Goal: Transaction & Acquisition: Book appointment/travel/reservation

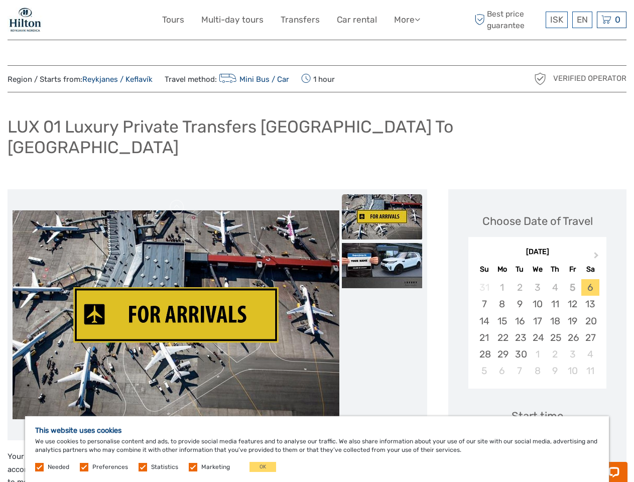
click at [406, 20] on link "More" at bounding box center [407, 20] width 26 height 15
click at [418, 19] on icon at bounding box center [417, 19] width 6 height 9
click at [556, 20] on span "ISK" at bounding box center [556, 20] width 13 height 10
click at [582, 20] on div "EN English Español Deutsch" at bounding box center [582, 20] width 20 height 17
click at [611, 20] on div "0 Items Total 0 ISK Checkout The shopping cart is empty." at bounding box center [612, 20] width 30 height 17
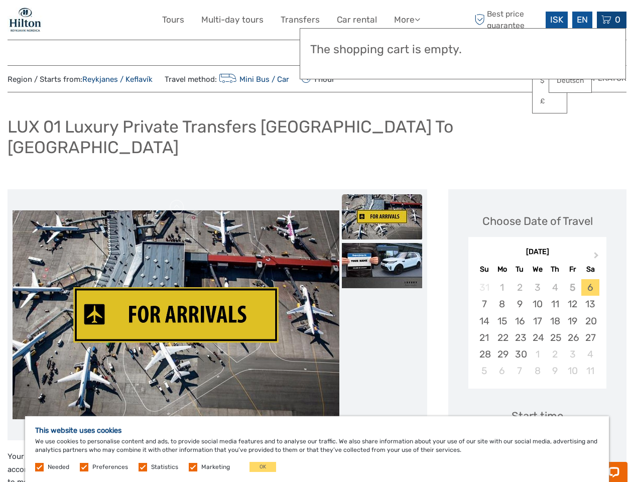
click at [176, 295] on img at bounding box center [176, 314] width 327 height 209
click at [382, 197] on img at bounding box center [382, 216] width 80 height 45
click at [382, 245] on img at bounding box center [382, 265] width 80 height 45
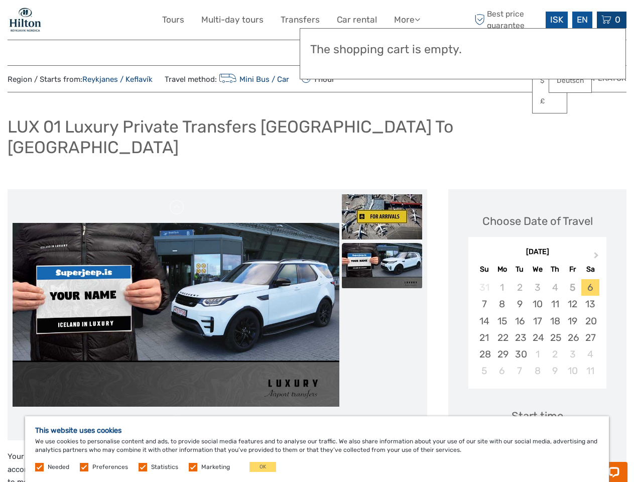
click at [597, 249] on button "Next Month" at bounding box center [597, 257] width 16 height 16
